Goal: Information Seeking & Learning: Learn about a topic

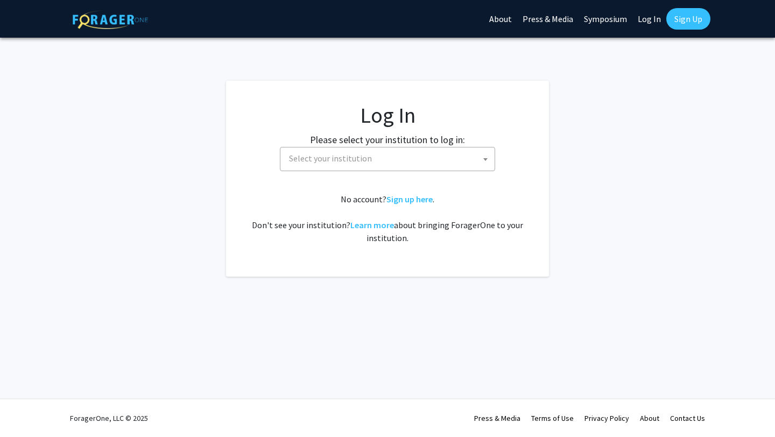
select select
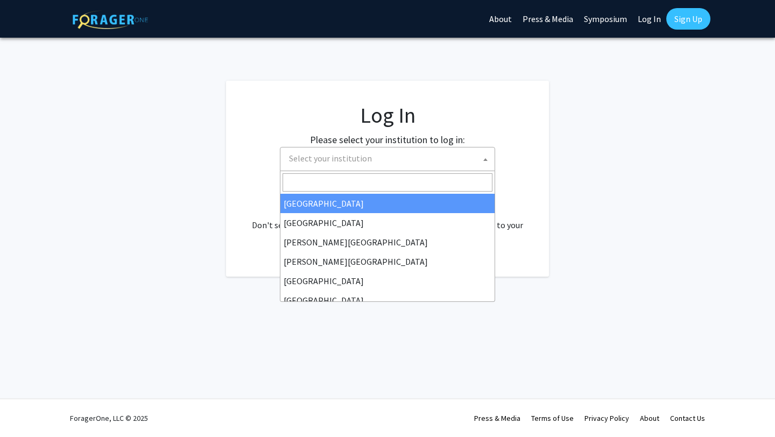
click at [373, 156] on span "Select your institution" at bounding box center [390, 158] width 210 height 22
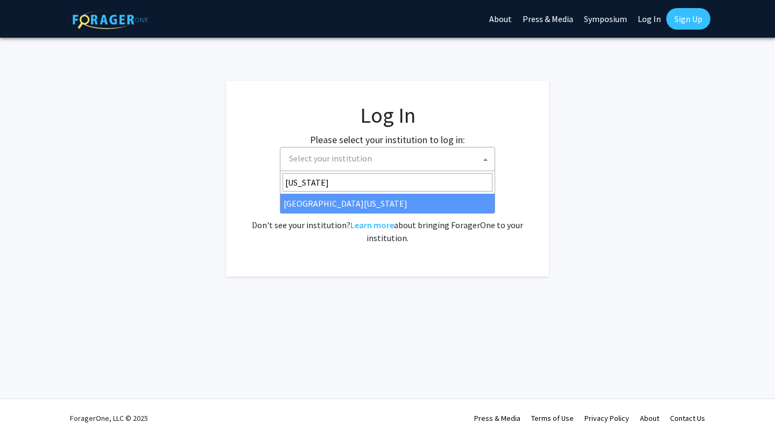
type input "[US_STATE]"
select select "31"
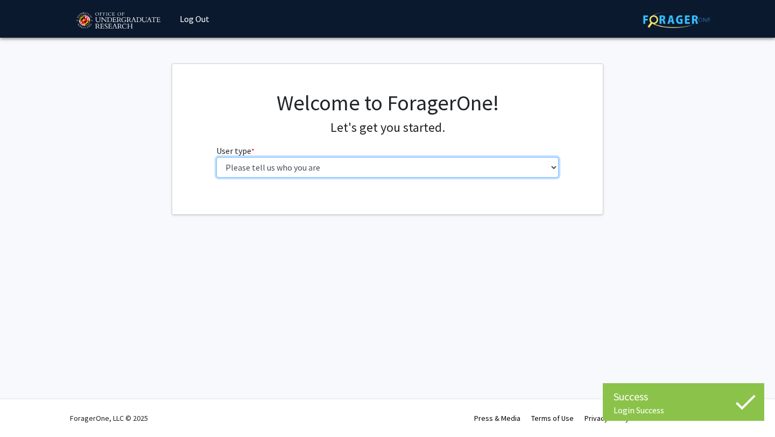
click at [307, 164] on select "Please tell us who you are Undergraduate Student Master's Student Doctoral Cand…" at bounding box center [387, 167] width 343 height 20
select select "1: undergrad"
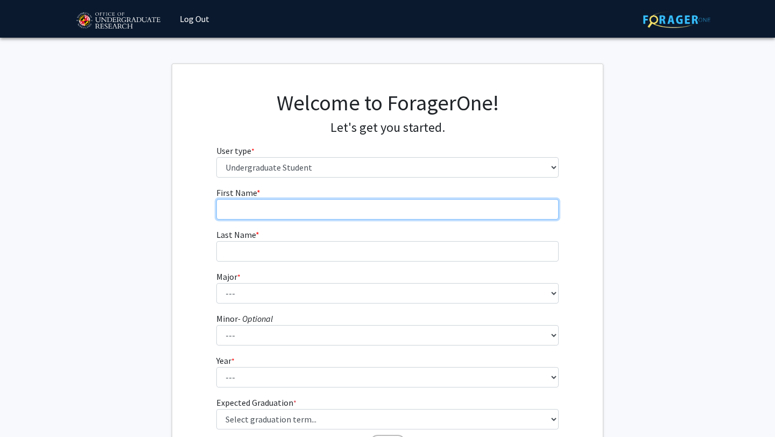
click at [298, 209] on input "First Name * required" at bounding box center [387, 209] width 343 height 20
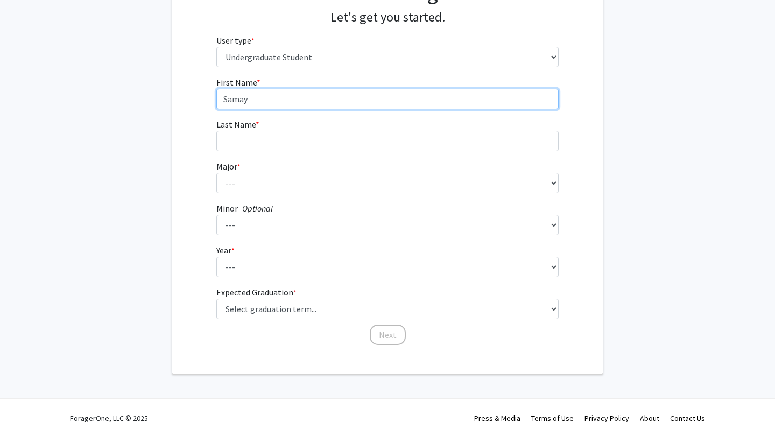
type input "Samay"
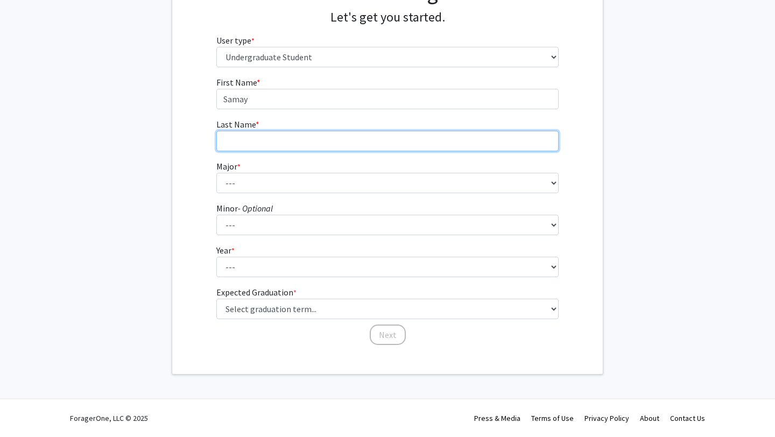
click at [239, 141] on input "Last Name * required" at bounding box center [387, 141] width 343 height 20
type input "Gunda"
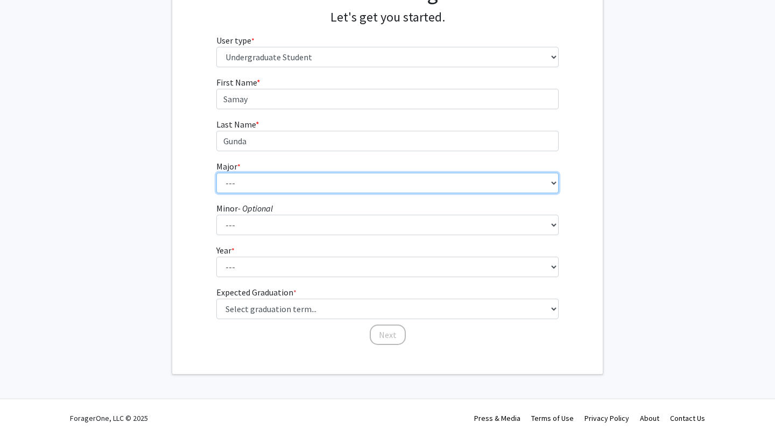
click at [245, 177] on select "--- Accounting Aerospace Engineering African American and Africana Studies Agri…" at bounding box center [387, 183] width 343 height 20
select select "28: 2329"
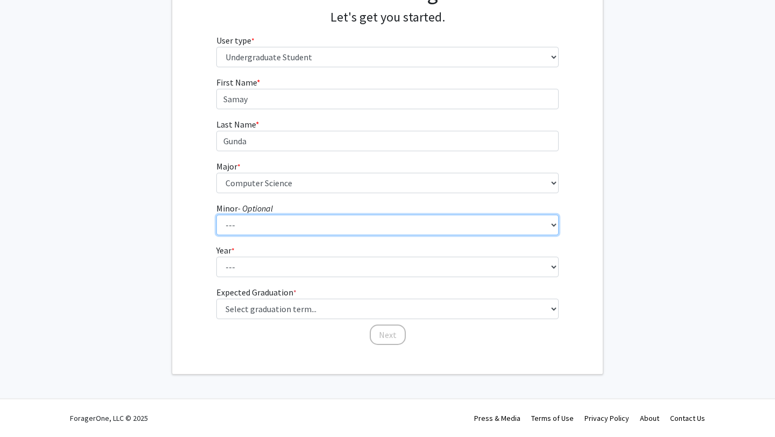
click at [230, 225] on select "--- Actuarial Mathematics Advanced Cybersecurity Experience for Students Africa…" at bounding box center [387, 225] width 343 height 20
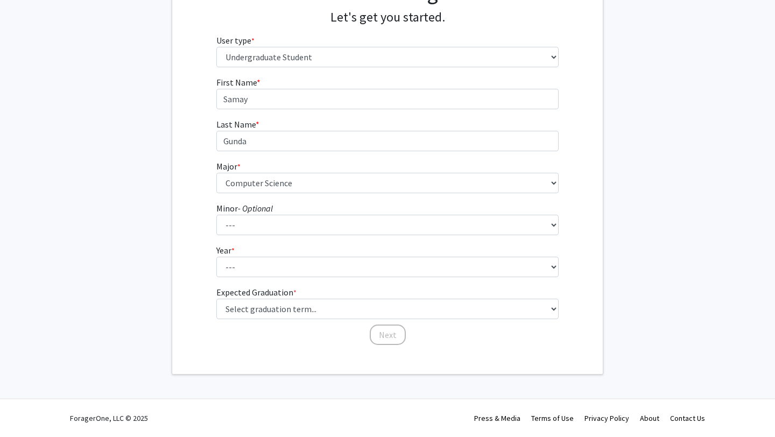
click at [189, 224] on div "First Name * required [PERSON_NAME] Last Name * required [PERSON_NAME] * requir…" at bounding box center [387, 211] width 431 height 270
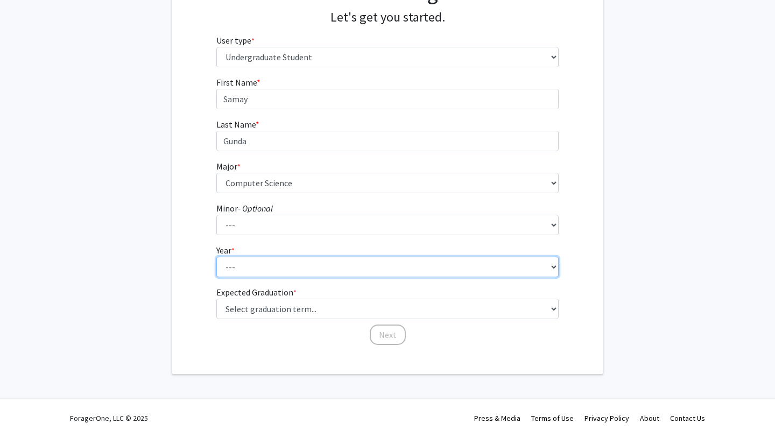
click at [228, 259] on select "--- First-year Sophomore Junior Senior Postbaccalaureate Certificate" at bounding box center [387, 267] width 343 height 20
select select "1: first-year"
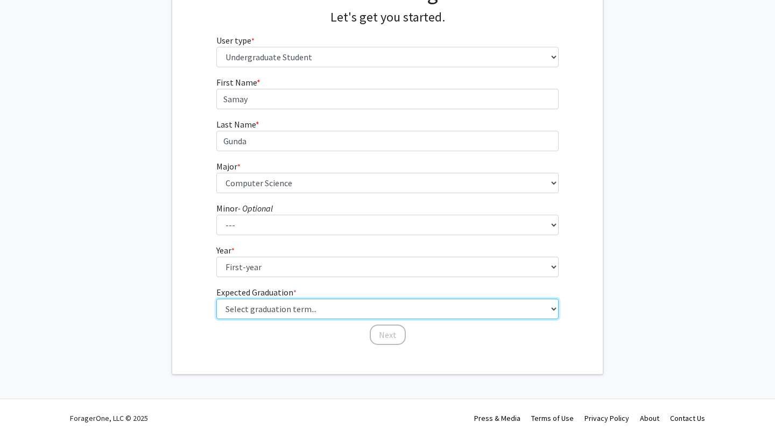
click at [230, 306] on select "Select graduation term... Spring 2025 Summer 2025 Fall 2025 Winter 2025 Spring …" at bounding box center [387, 309] width 343 height 20
select select "16: winter_2028"
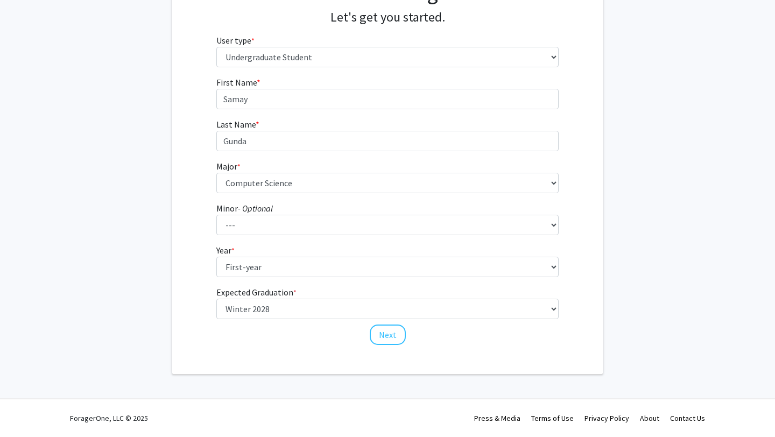
click at [295, 359] on div "Welcome to ForagerOne! Let's get you started. User type * required Please tell …" at bounding box center [387, 164] width 431 height 420
click at [380, 334] on button "Next" at bounding box center [388, 335] width 36 height 20
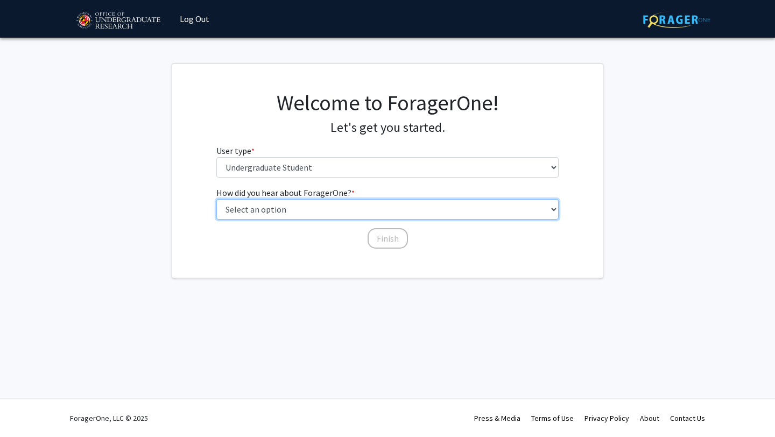
click at [321, 206] on select "Select an option Peer/student recommendation Faculty/staff recommendation Unive…" at bounding box center [387, 209] width 343 height 20
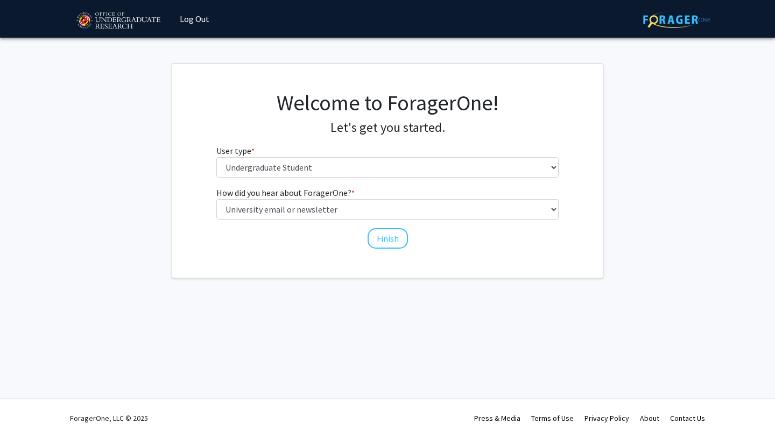
click at [298, 195] on label "How did you hear about ForagerOne? * required" at bounding box center [285, 192] width 138 height 13
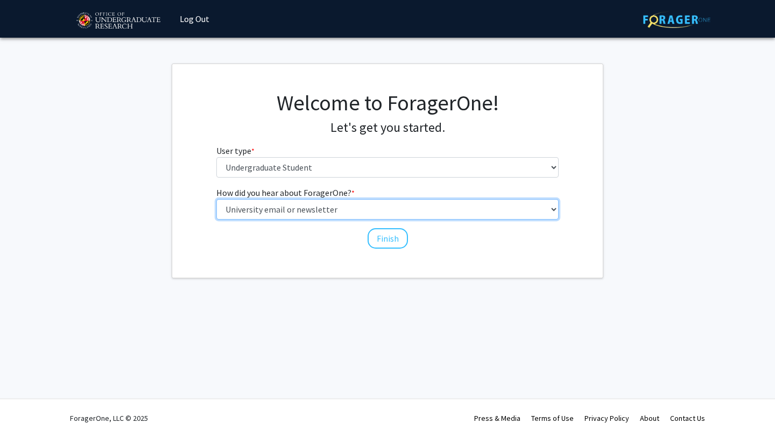
click at [298, 199] on select "Select an option Peer/student recommendation Faculty/staff recommendation Unive…" at bounding box center [387, 209] width 343 height 20
click at [298, 207] on select "Select an option Peer/student recommendation Faculty/staff recommendation Unive…" at bounding box center [387, 209] width 343 height 20
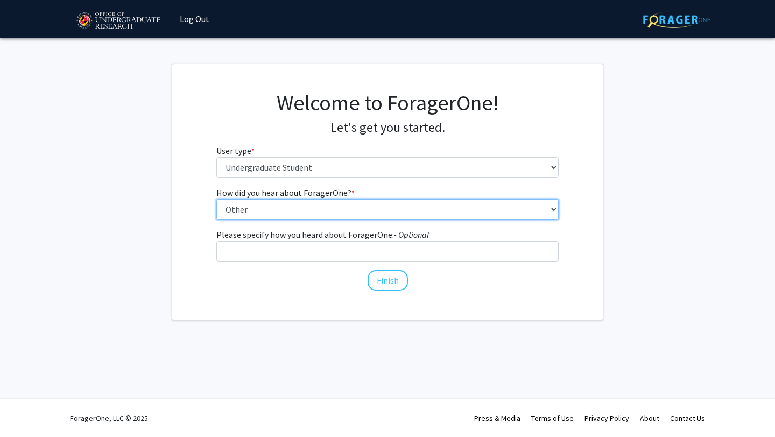
click at [298, 217] on select "Select an option Peer/student recommendation Faculty/staff recommendation Unive…" at bounding box center [387, 209] width 343 height 20
select select "3: university_website"
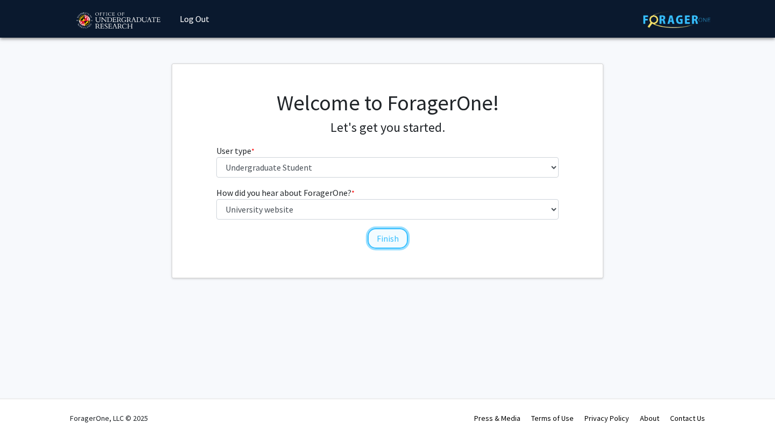
click at [380, 239] on button "Finish" at bounding box center [388, 238] width 40 height 20
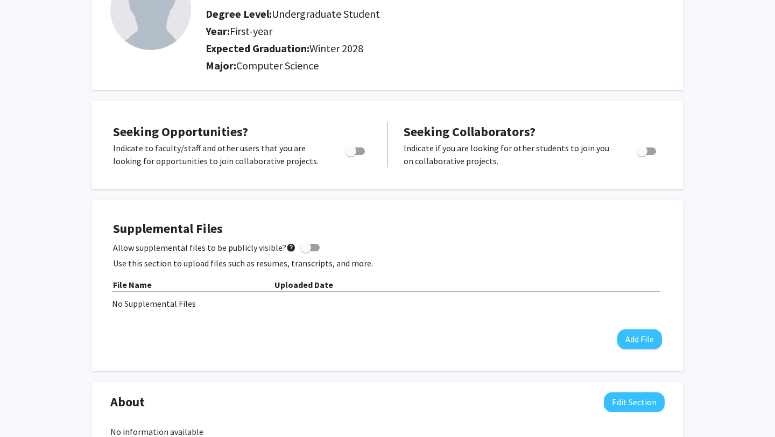
scroll to position [101, 0]
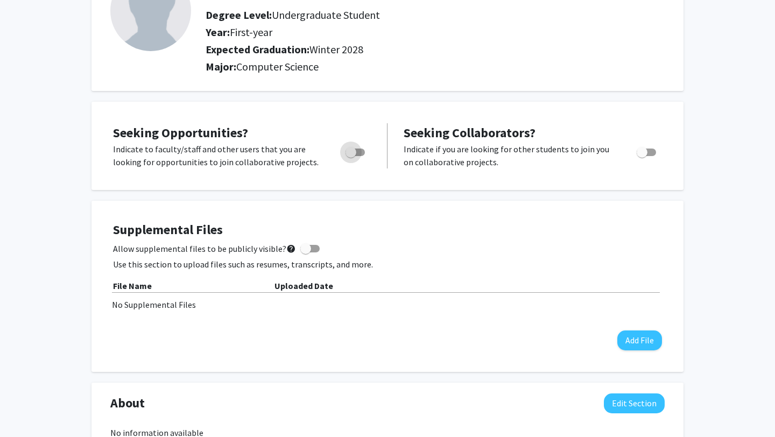
click at [362, 154] on span "Toggle" at bounding box center [355, 153] width 19 height 8
click at [351, 156] on input "Are you actively seeking opportunities?" at bounding box center [350, 156] width 1 height 1
checkbox input "true"
click at [690, 286] on div "[PERSON_NAME] Edit Section See Public View help Degree Level: Undergraduate Stu…" at bounding box center [387, 407] width 775 height 939
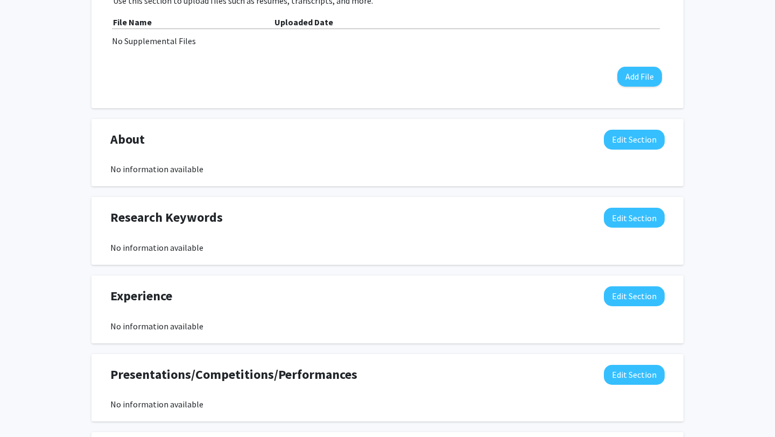
scroll to position [336, 0]
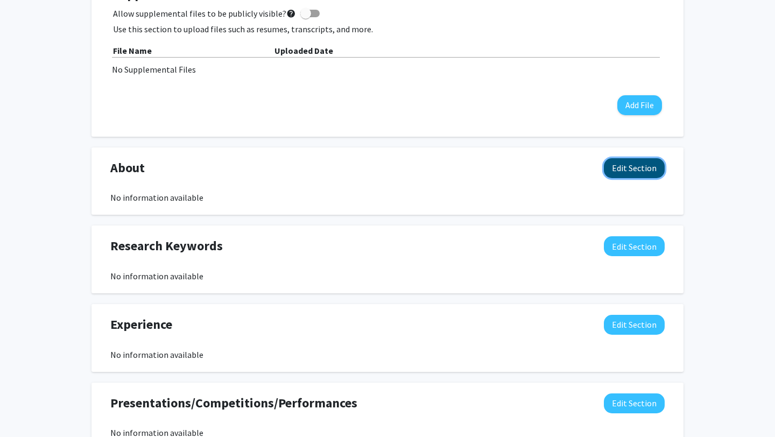
click at [632, 167] on button "Edit Section" at bounding box center [634, 168] width 61 height 20
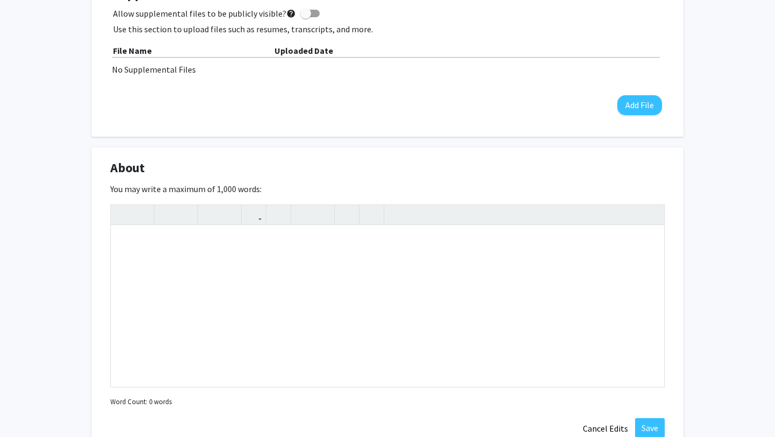
click at [696, 206] on div "[PERSON_NAME] Edit Section See Public View help Degree Level: Undergraduate Stu…" at bounding box center [387, 289] width 775 height 1173
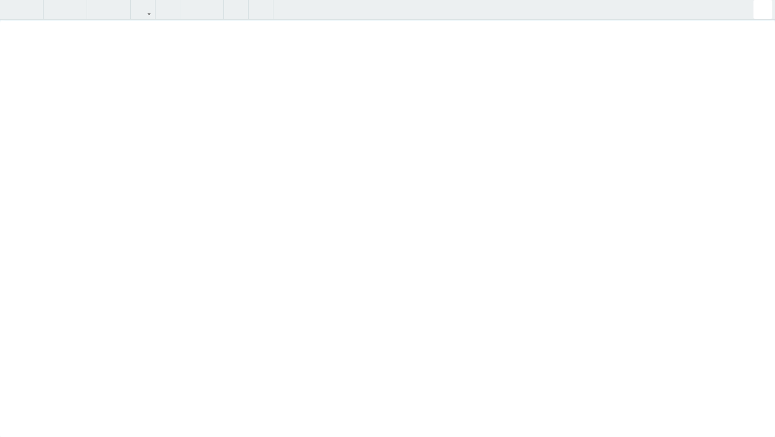
click at [657, 213] on div "Insert link Remove link" at bounding box center [387, 218] width 775 height 437
click at [760, 12] on div "[PERSON_NAME] Edit Section See Public View help Degree Level: Undergraduate Stu…" at bounding box center [387, 189] width 775 height 972
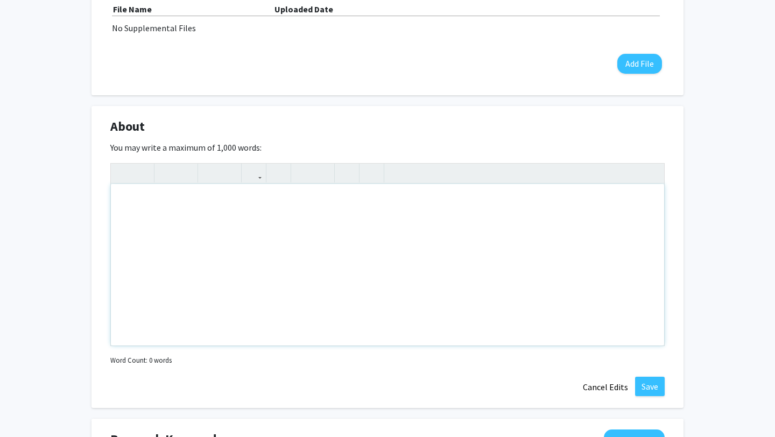
scroll to position [378, 0]
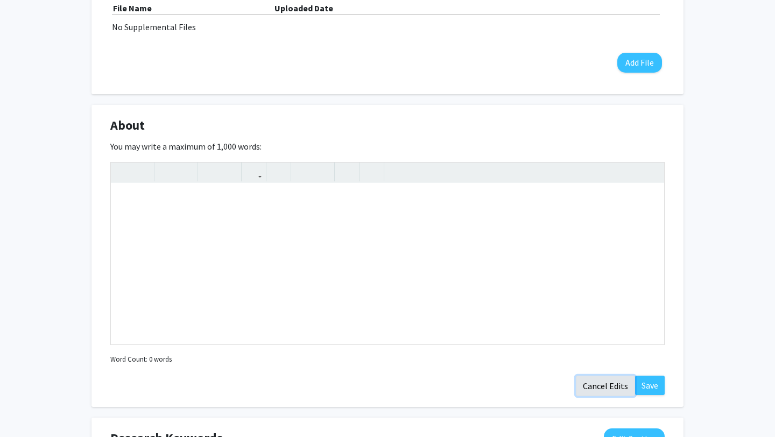
click at [585, 384] on button "Cancel Edits" at bounding box center [605, 386] width 59 height 20
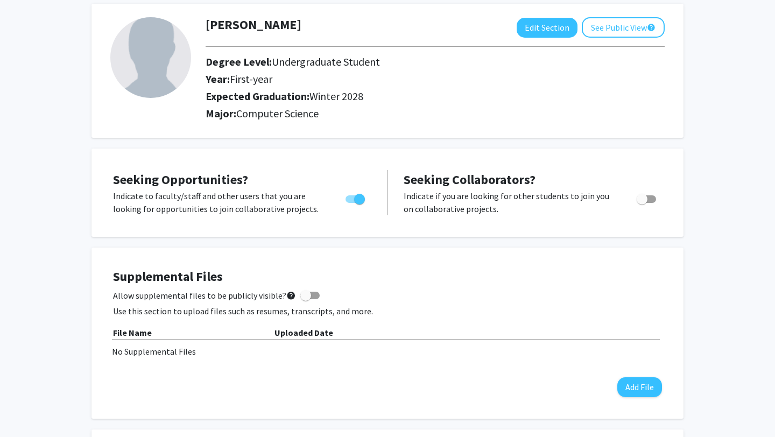
scroll to position [58, 0]
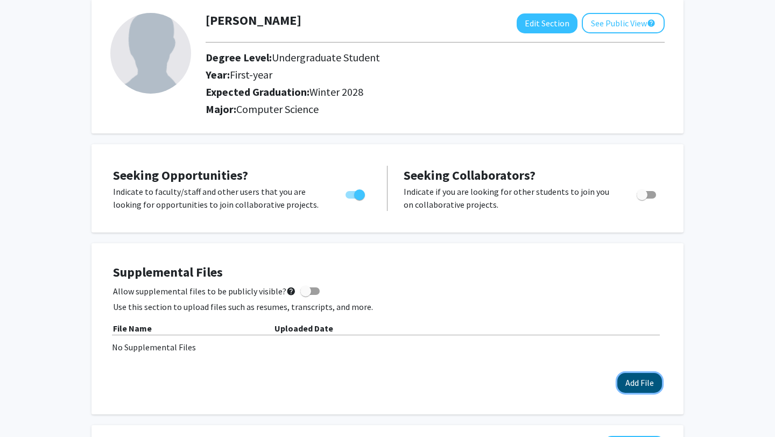
click at [643, 388] on button "Add File" at bounding box center [639, 383] width 45 height 20
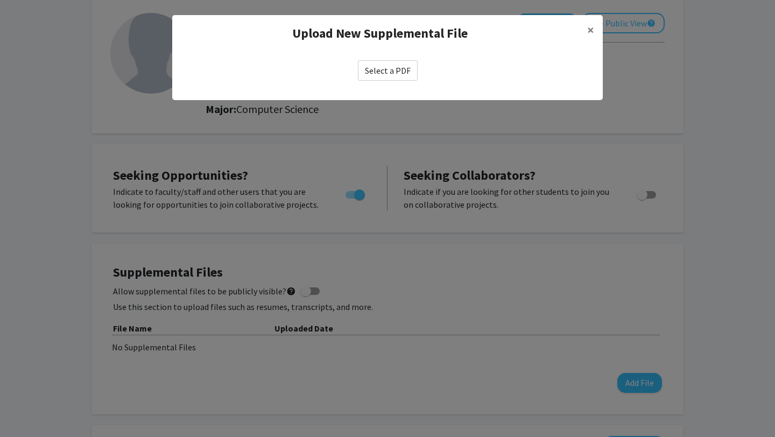
click at [394, 65] on label "Select a PDF" at bounding box center [388, 70] width 60 height 20
click at [0, 0] on input "Select a PDF" at bounding box center [0, 0] width 0 height 0
click at [593, 26] on span "×" at bounding box center [590, 30] width 7 height 17
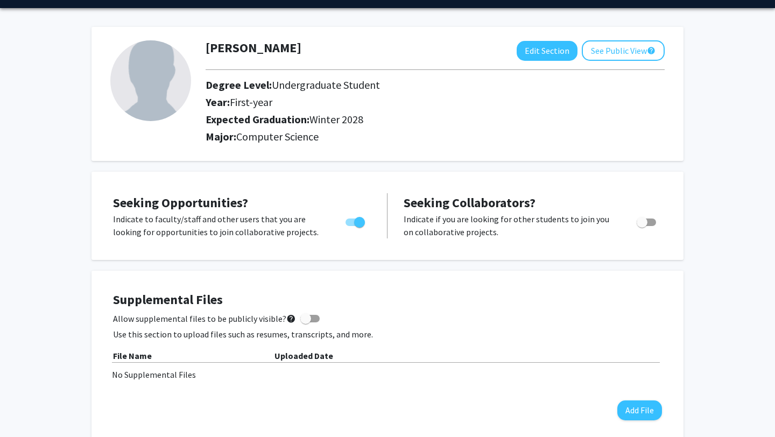
scroll to position [0, 0]
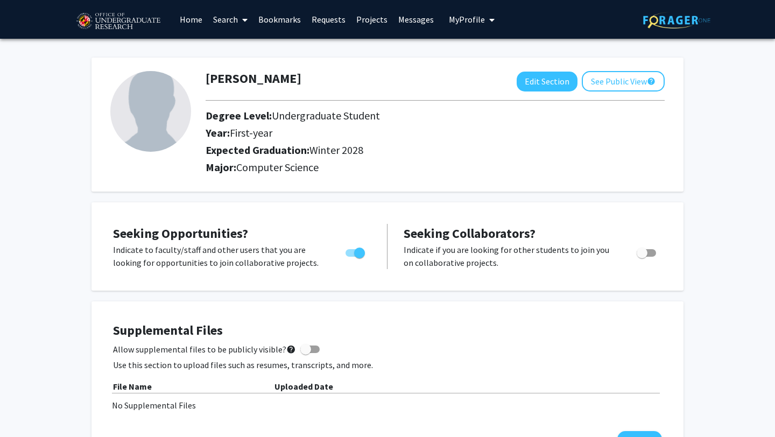
click at [453, 21] on span "My Profile" at bounding box center [467, 19] width 36 height 11
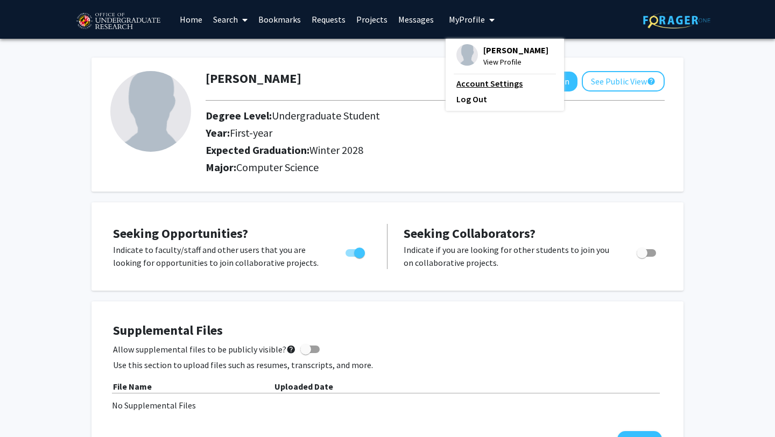
click at [477, 84] on link "Account Settings" at bounding box center [504, 83] width 97 height 13
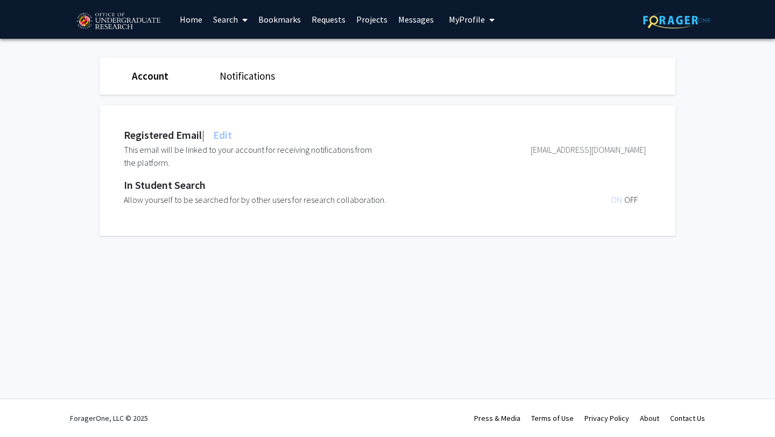
click at [223, 131] on span "Edit" at bounding box center [221, 134] width 21 height 13
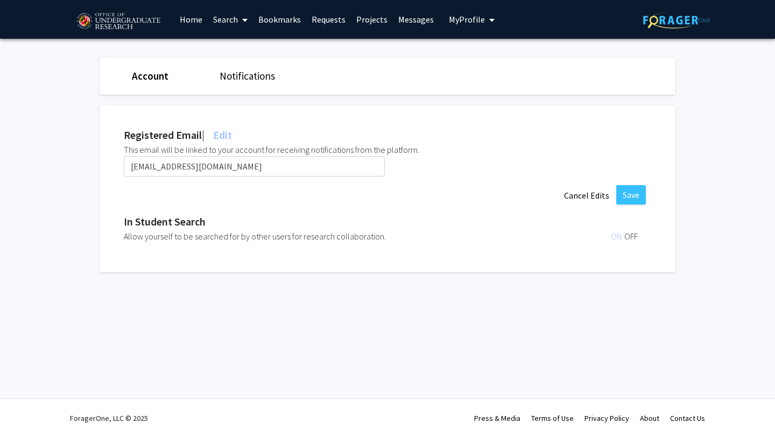
click at [224, 22] on link "Search" at bounding box center [230, 20] width 45 height 38
click at [196, 22] on link "Home" at bounding box center [190, 20] width 33 height 38
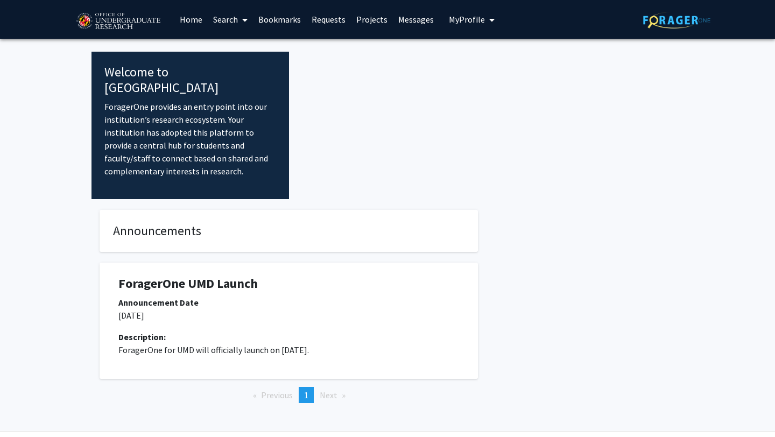
scroll to position [17, 0]
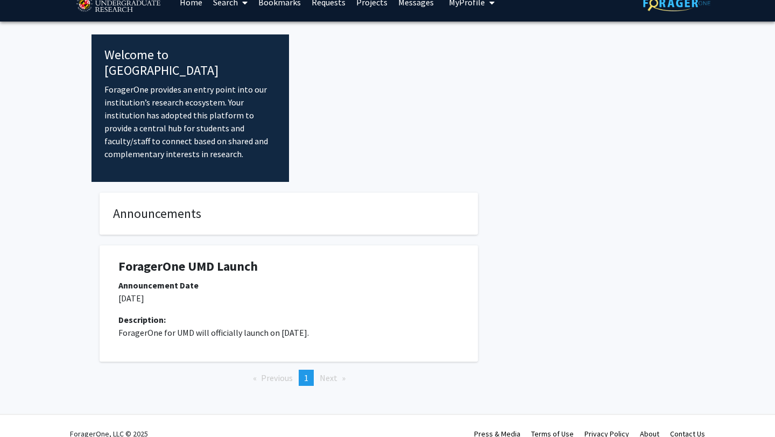
click at [368, 182] on div "Announcements ForagerOne UMD Launch Announcement Date [DATE] Description: Forag…" at bounding box center [288, 301] width 394 height 239
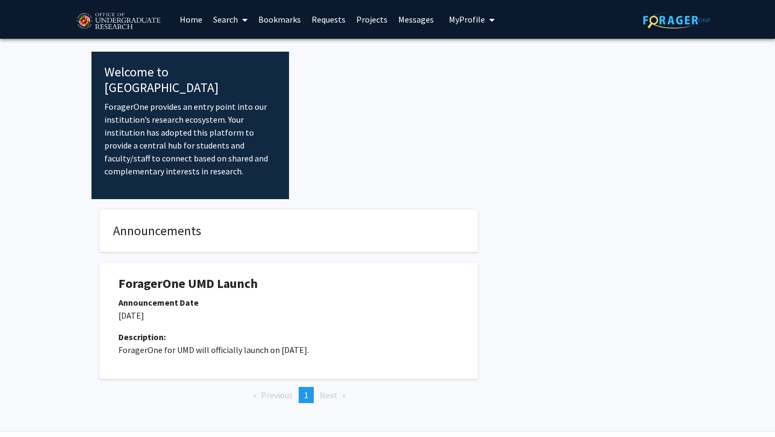
click at [323, 21] on link "Requests" at bounding box center [328, 20] width 45 height 38
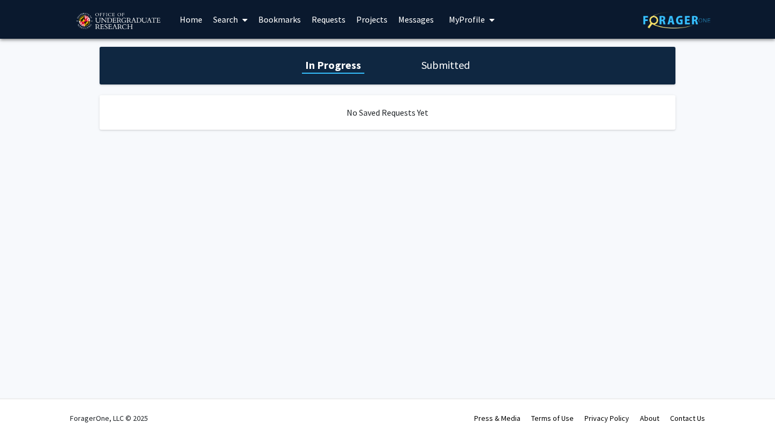
click at [361, 22] on link "Projects" at bounding box center [372, 20] width 42 height 38
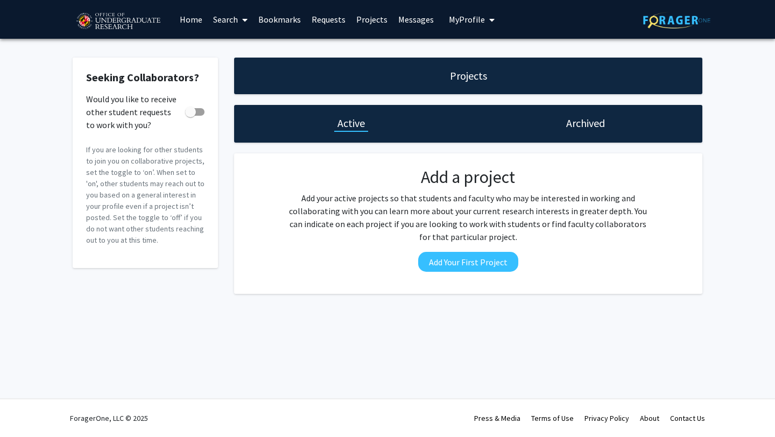
click at [213, 17] on link "Search" at bounding box center [230, 20] width 45 height 38
click at [225, 52] on span "Faculty/Staff" at bounding box center [247, 50] width 79 height 22
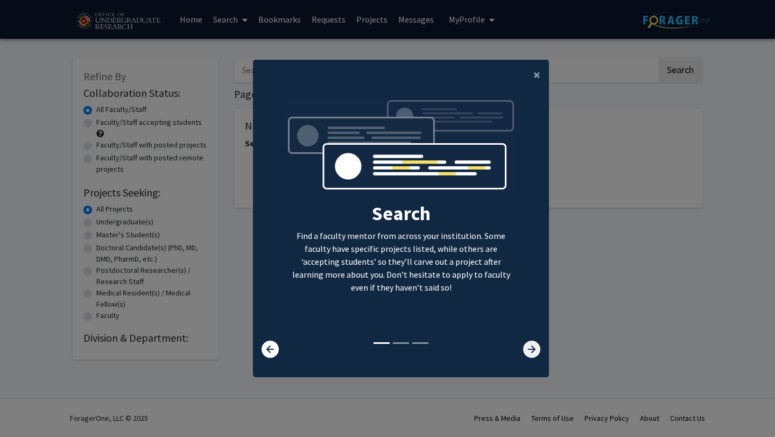
click at [530, 344] on icon at bounding box center [531, 349] width 17 height 17
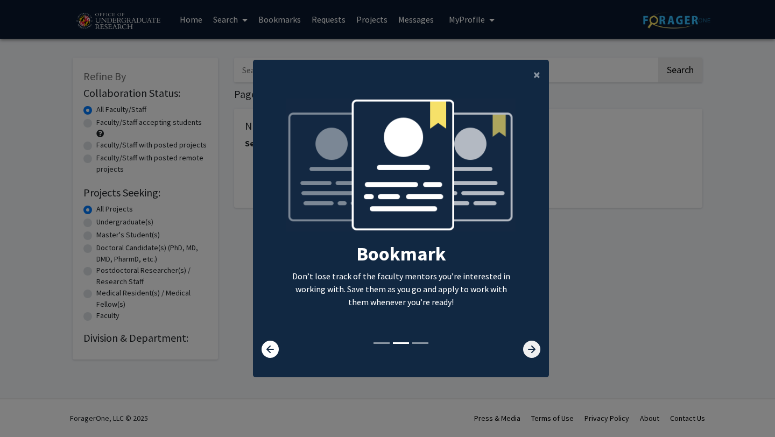
click at [530, 344] on icon at bounding box center [531, 349] width 17 height 17
click at [531, 344] on icon at bounding box center [531, 349] width 17 height 17
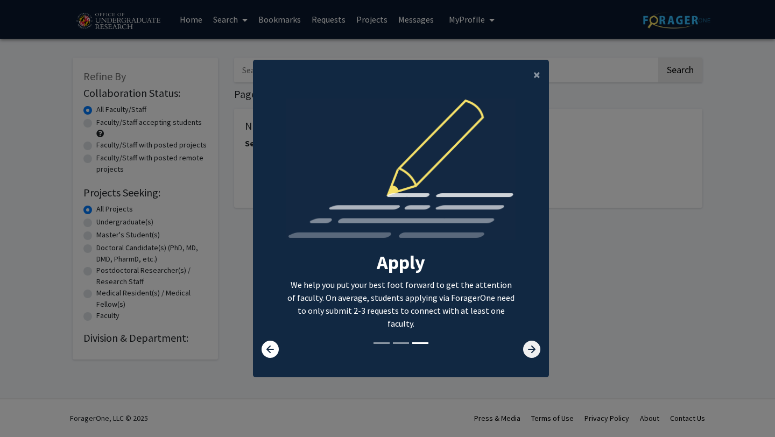
click at [531, 344] on icon at bounding box center [531, 349] width 17 height 17
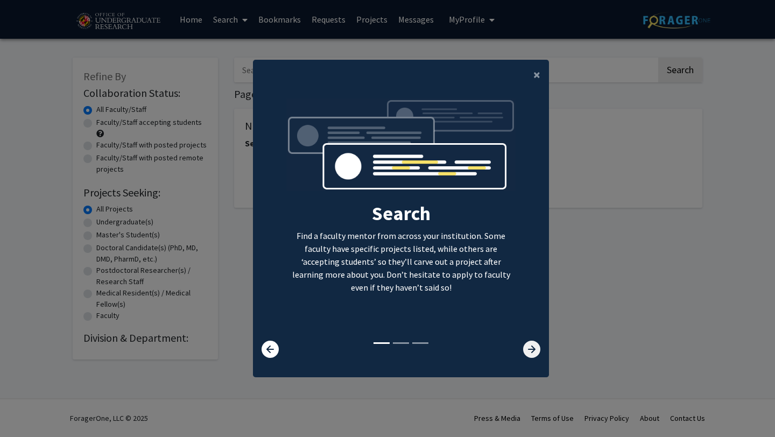
click at [531, 344] on icon at bounding box center [531, 349] width 17 height 17
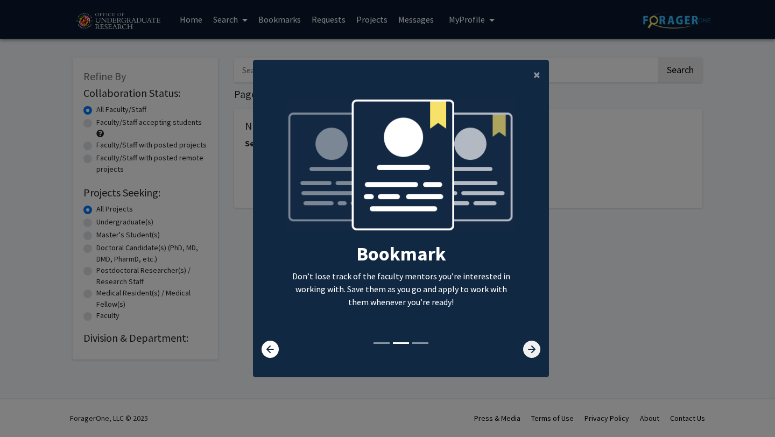
click at [531, 344] on icon at bounding box center [531, 349] width 17 height 17
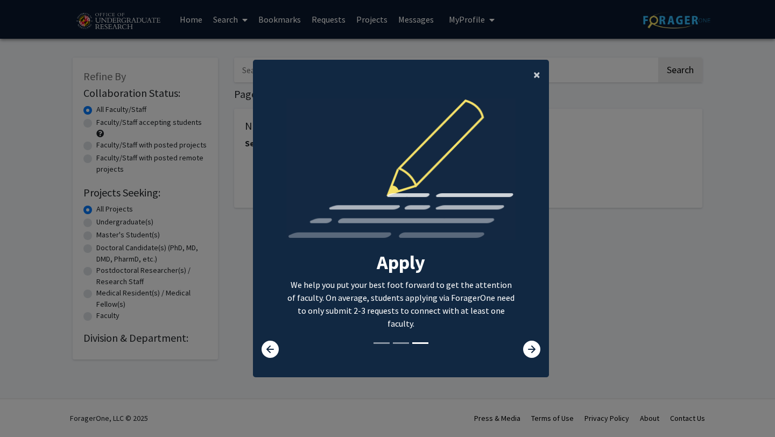
click at [538, 80] on span "×" at bounding box center [536, 74] width 7 height 17
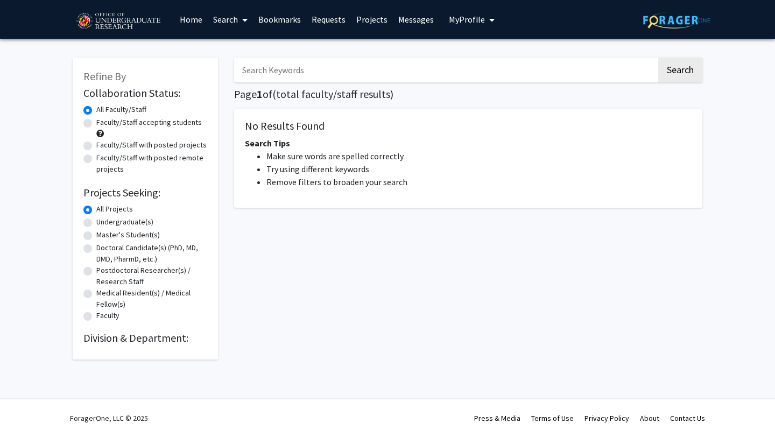
click at [424, 81] on input "Search Keywords" at bounding box center [445, 70] width 422 height 25
click at [658, 58] on button "Search" at bounding box center [680, 70] width 44 height 25
click at [647, 72] on input "[PERSON_NAME]" at bounding box center [445, 70] width 422 height 25
click at [658, 58] on button "Search" at bounding box center [680, 70] width 44 height 25
click at [244, 276] on div "el Search Page 1 of 1 ( 0 total faculty/staff results) No Results Found Search …" at bounding box center [468, 209] width 484 height 324
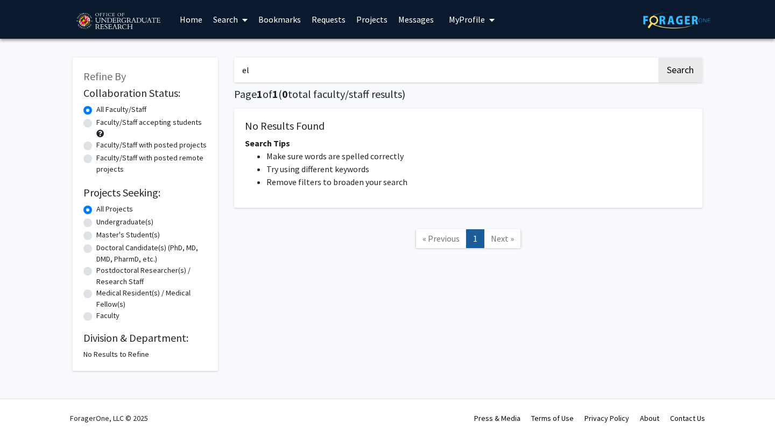
type input "e"
click at [286, 69] on input "e" at bounding box center [445, 70] width 422 height 25
type input "computer science"
click at [658, 58] on button "Search" at bounding box center [680, 70] width 44 height 25
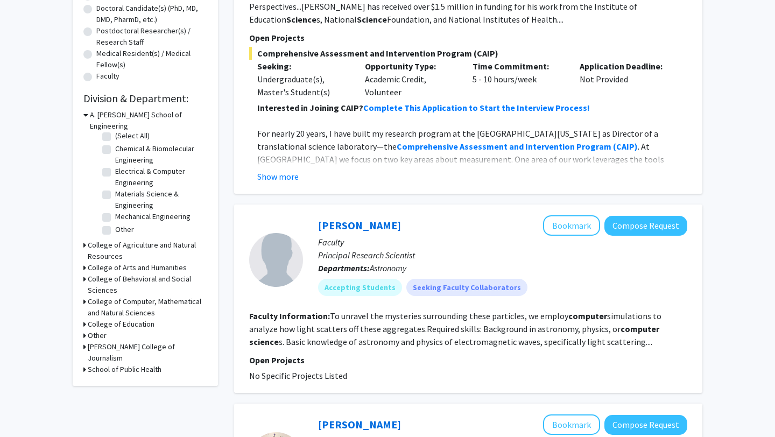
scroll to position [246, 0]
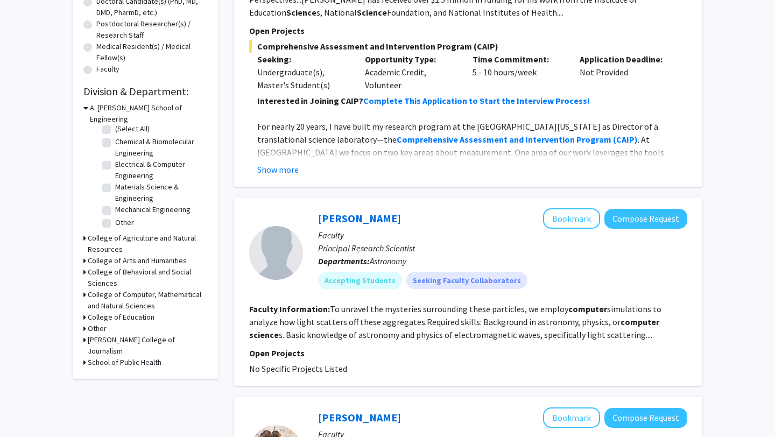
click at [84, 289] on icon at bounding box center [84, 294] width 3 height 11
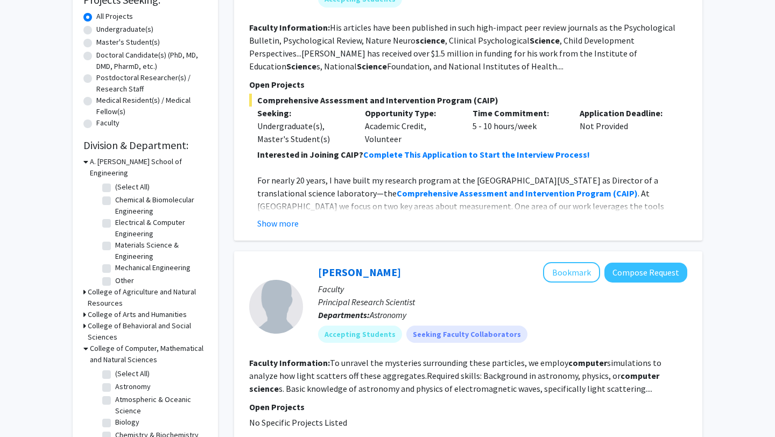
scroll to position [4, 0]
click at [86, 162] on icon at bounding box center [85, 161] width 5 height 11
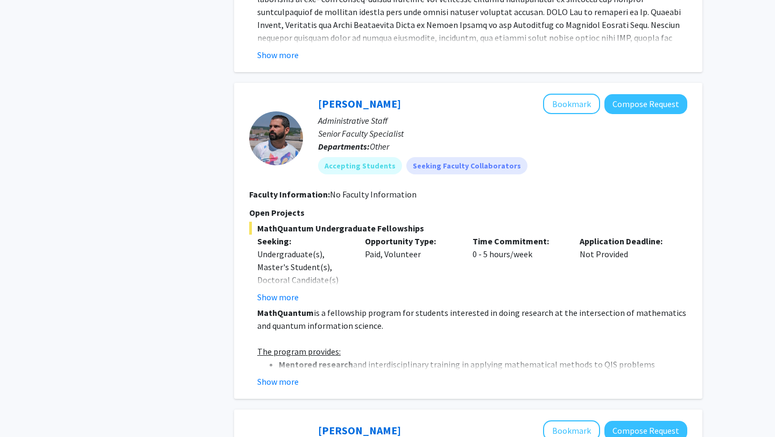
scroll to position [926, 0]
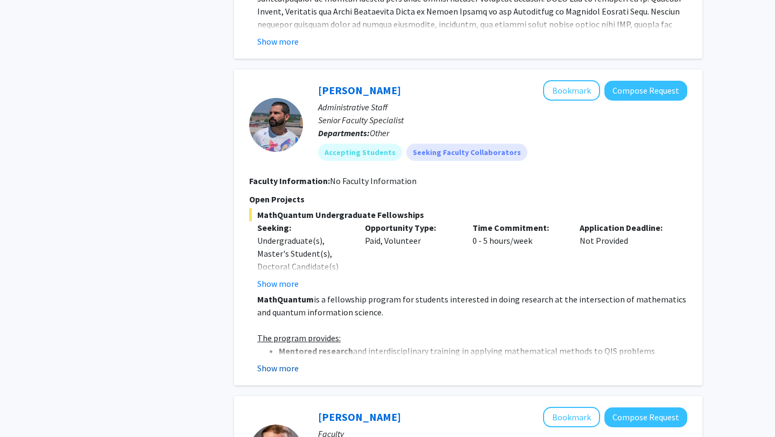
click at [274, 372] on button "Show more" at bounding box center [277, 368] width 41 height 13
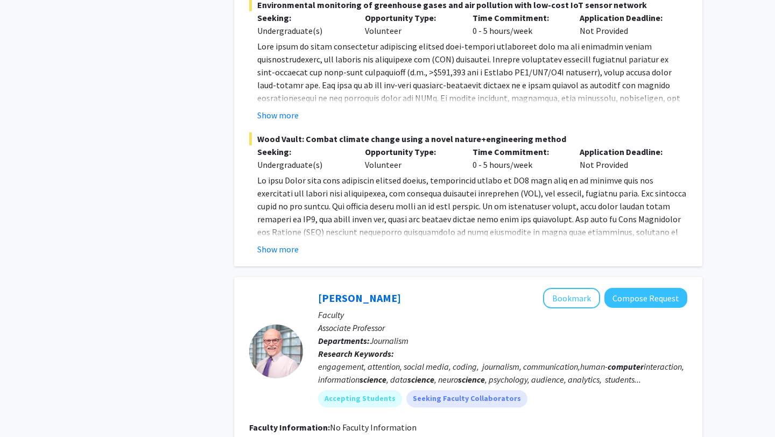
scroll to position [3605, 0]
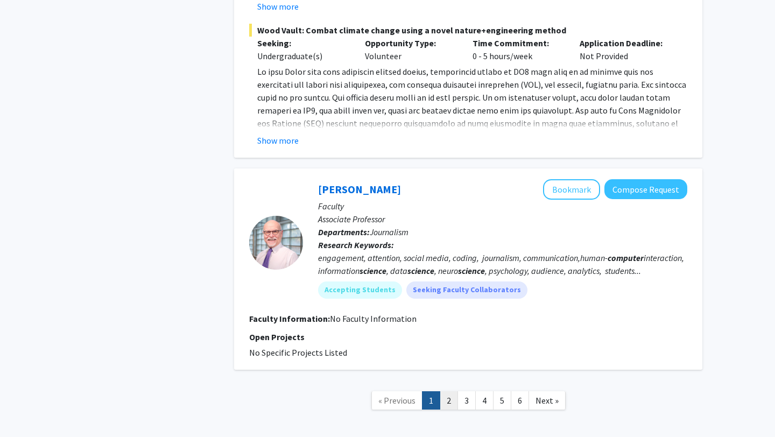
click at [443, 391] on link "2" at bounding box center [449, 400] width 18 height 19
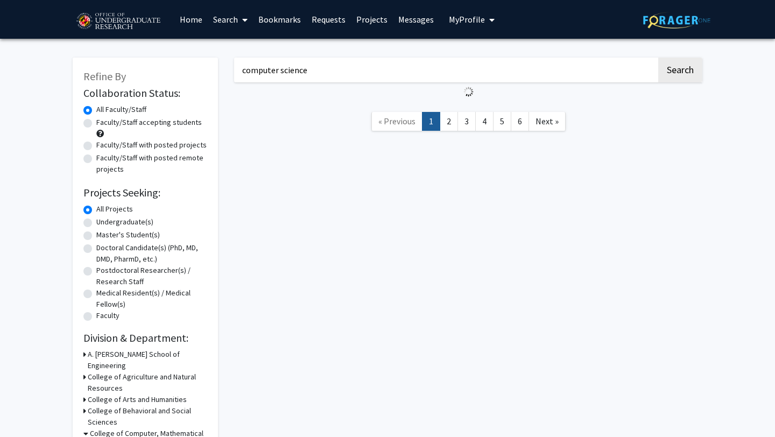
click at [96, 224] on label "Undergraduate(s)" at bounding box center [124, 221] width 57 height 11
click at [96, 223] on input "Undergraduate(s)" at bounding box center [99, 219] width 7 height 7
radio input "true"
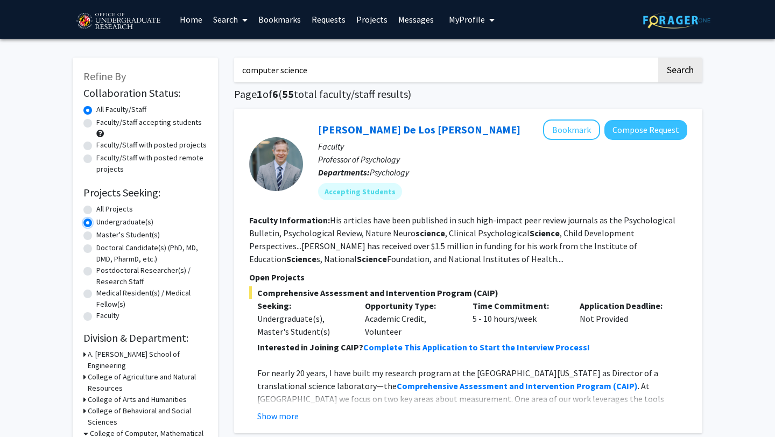
scroll to position [79, 0]
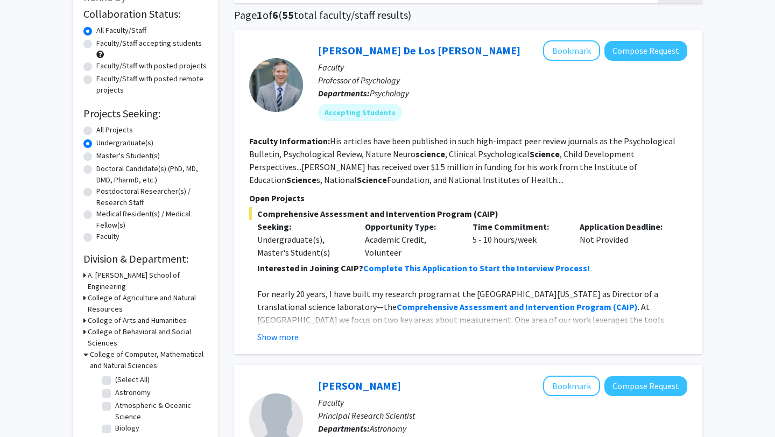
click at [96, 44] on label "Faculty/Staff accepting students" at bounding box center [148, 43] width 105 height 11
click at [96, 44] on input "Faculty/Staff accepting students" at bounding box center [99, 41] width 7 height 7
radio input "true"
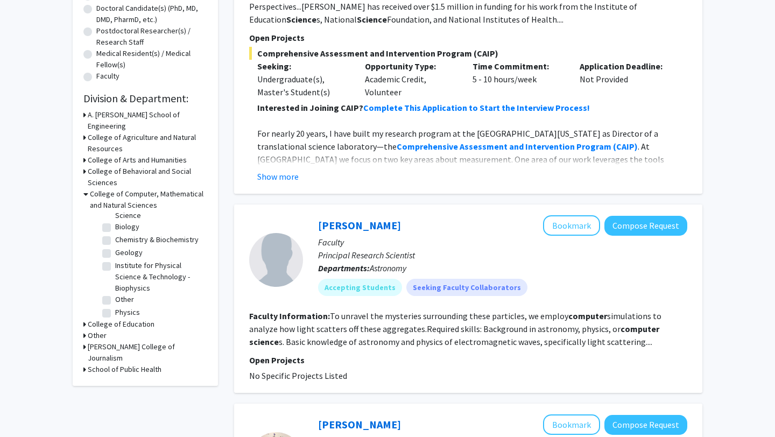
scroll to position [45, 0]
click at [87, 188] on icon at bounding box center [85, 193] width 5 height 11
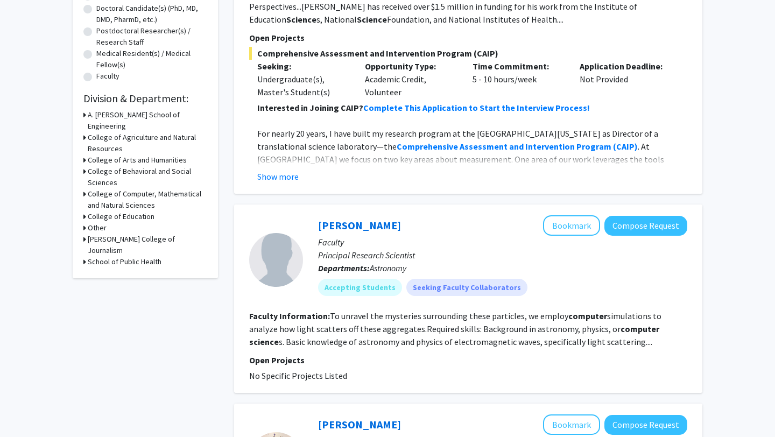
click at [87, 112] on div "A. [PERSON_NAME] School of Engineering" at bounding box center [145, 120] width 124 height 23
click at [82, 118] on div "Refine By Collaboration Status: Collaboration Status All Faculty/Staff Collabor…" at bounding box center [145, 48] width 145 height 460
click at [83, 117] on icon at bounding box center [84, 114] width 3 height 11
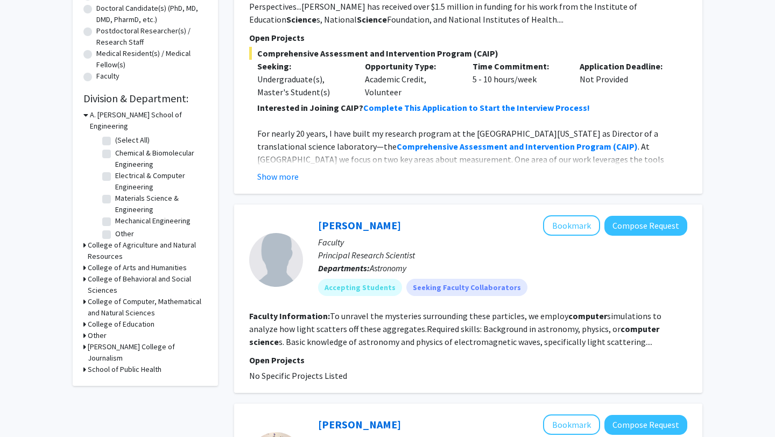
scroll to position [4, 0]
click at [82, 115] on div "Refine By Collaboration Status: Collaboration Status All Faculty/Staff Collabor…" at bounding box center [145, 102] width 145 height 568
click at [84, 114] on icon at bounding box center [85, 114] width 5 height 11
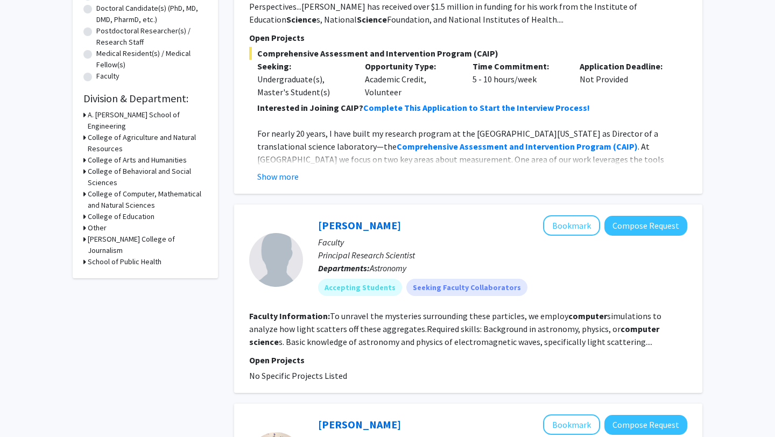
click at [86, 188] on icon at bounding box center [84, 193] width 3 height 11
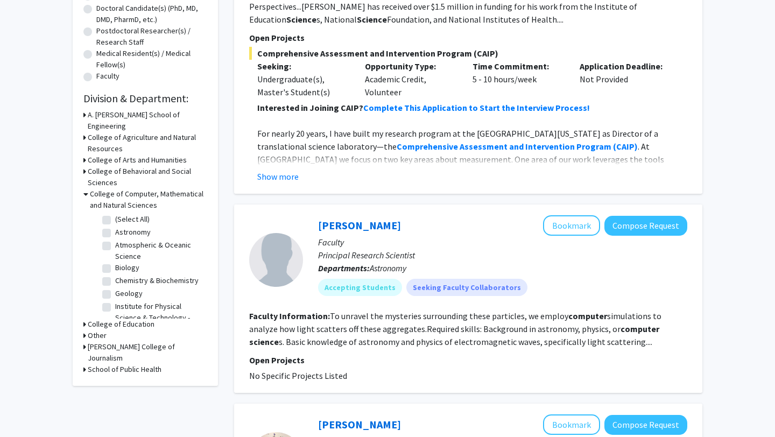
click at [112, 214] on fg-checkbox "(Select All) (Select All)" at bounding box center [153, 220] width 102 height 13
click at [115, 214] on label "(Select All)" at bounding box center [132, 219] width 34 height 11
click at [115, 214] on input "(Select All)" at bounding box center [118, 217] width 7 height 7
checkbox input "true"
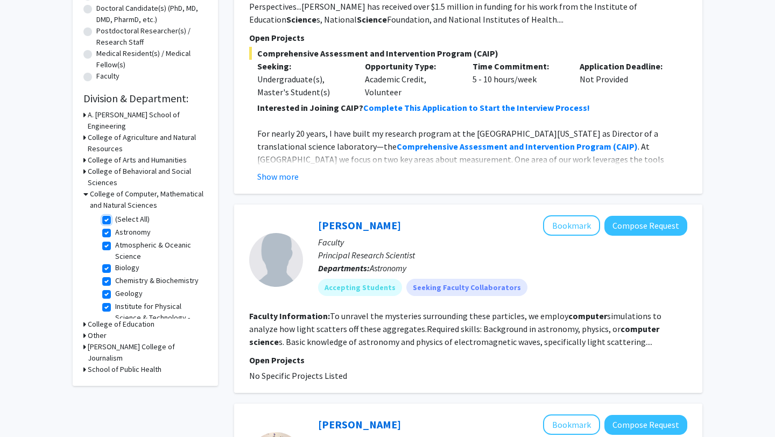
checkbox input "true"
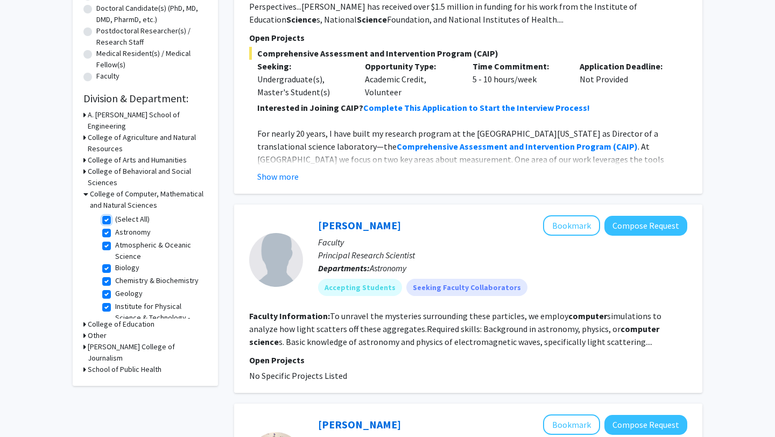
checkbox input "true"
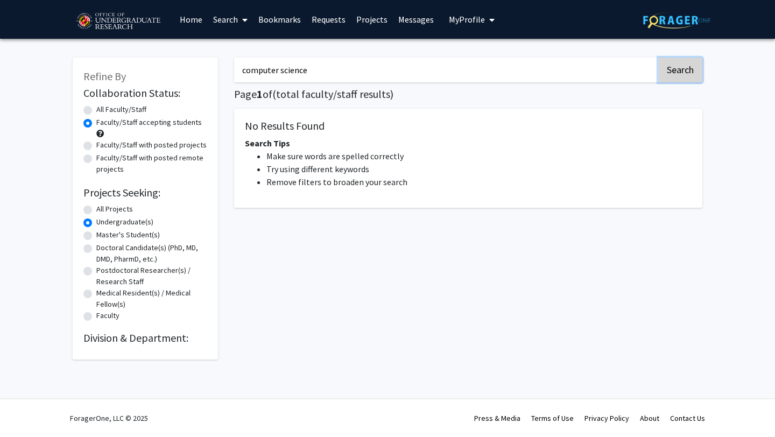
click at [672, 68] on button "Search" at bounding box center [680, 70] width 44 height 25
radio input "true"
click at [129, 337] on h2 "Division & Department:" at bounding box center [145, 338] width 124 height 13
click at [180, 27] on link "Home" at bounding box center [190, 20] width 33 height 38
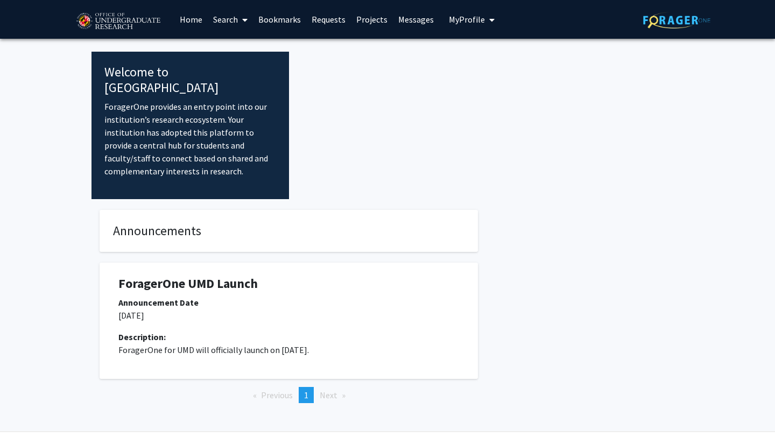
click at [395, 387] on ul "Previous page 1 / 1 You're on page 1 Next page" at bounding box center [289, 395] width 378 height 16
click at [228, 18] on link "Search" at bounding box center [230, 20] width 45 height 38
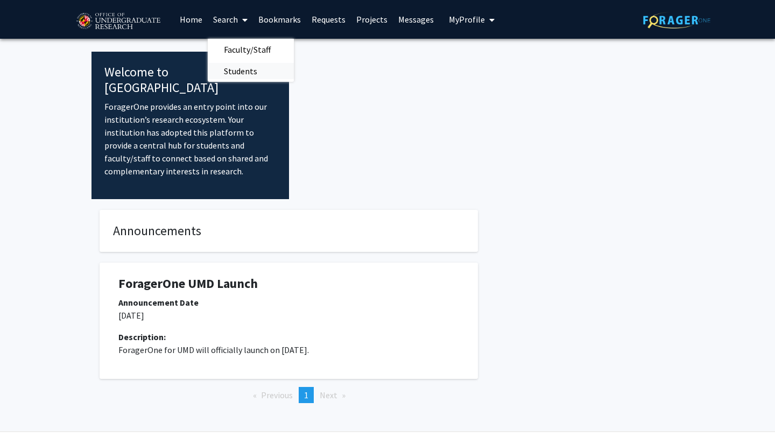
click at [244, 64] on span "Students" at bounding box center [241, 71] width 66 height 22
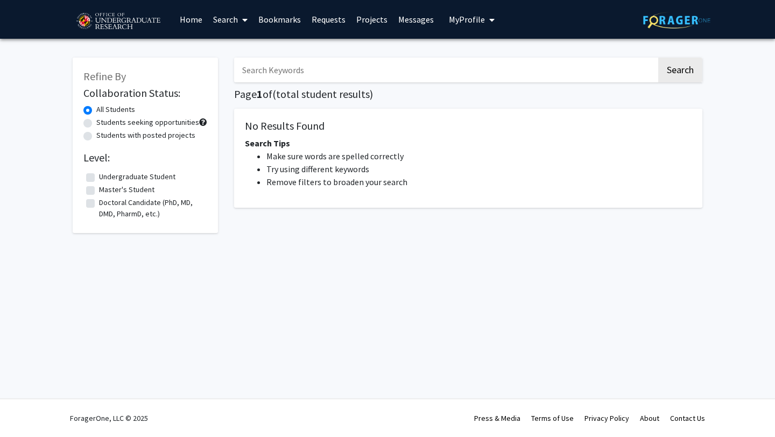
click at [99, 178] on label "Undergraduate Student" at bounding box center [137, 176] width 76 height 11
click at [99, 178] on input "Undergraduate Student" at bounding box center [102, 174] width 7 height 7
checkbox input "true"
click at [314, 67] on input "Search Keywords" at bounding box center [445, 70] width 422 height 25
type input "computer science"
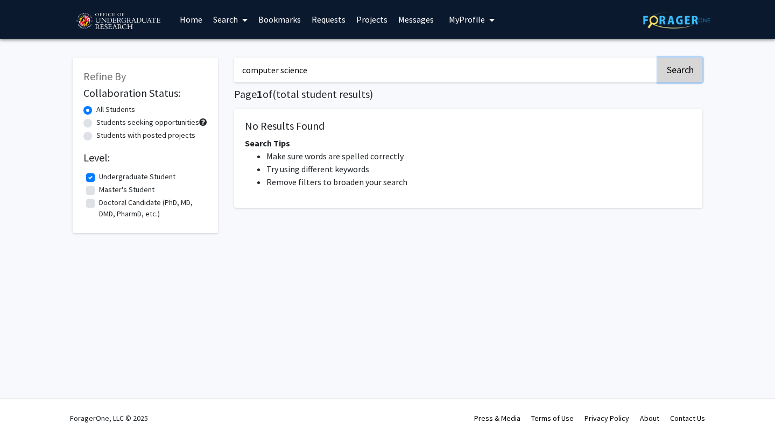
click at [671, 76] on button "Search" at bounding box center [680, 70] width 44 height 25
checkbox input "false"
click at [671, 76] on button "Search" at bounding box center [680, 70] width 44 height 25
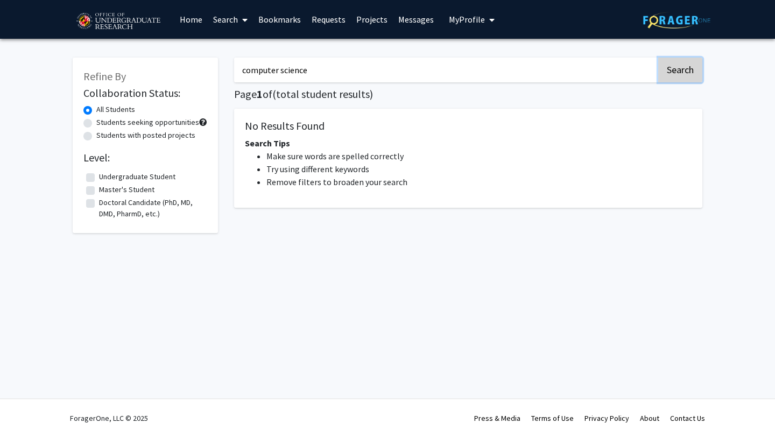
click at [671, 76] on button "Search" at bounding box center [680, 70] width 44 height 25
